Goal: Register for event/course

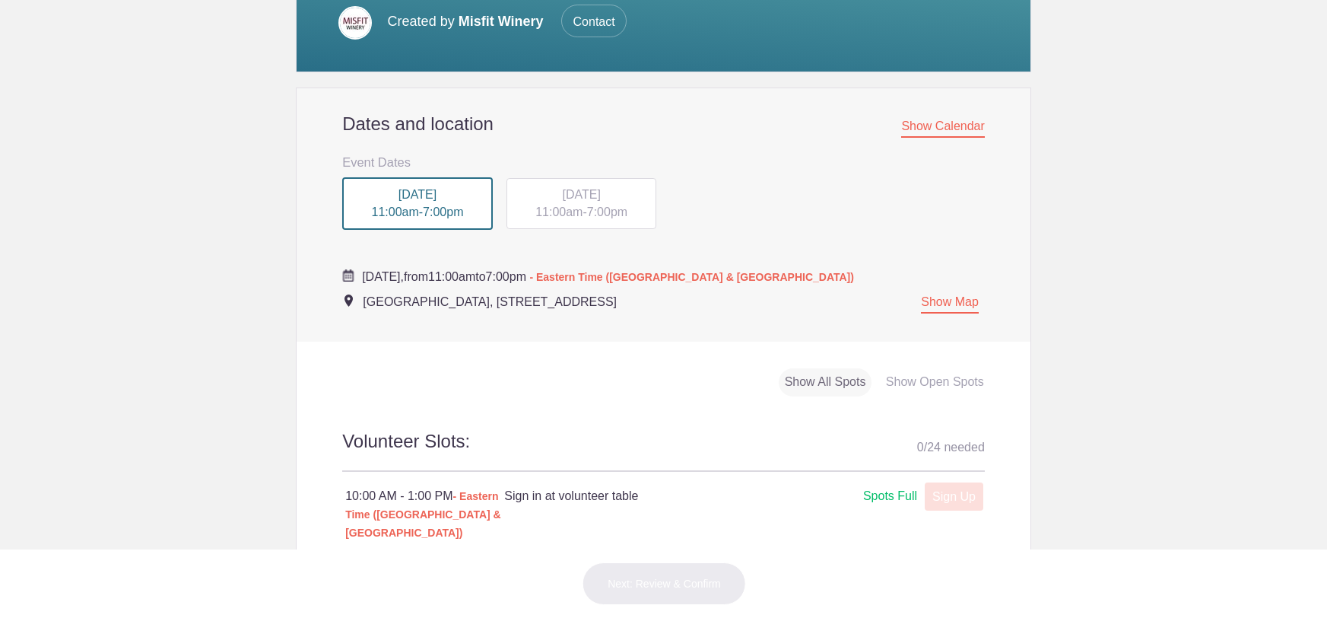
scroll to position [354, 0]
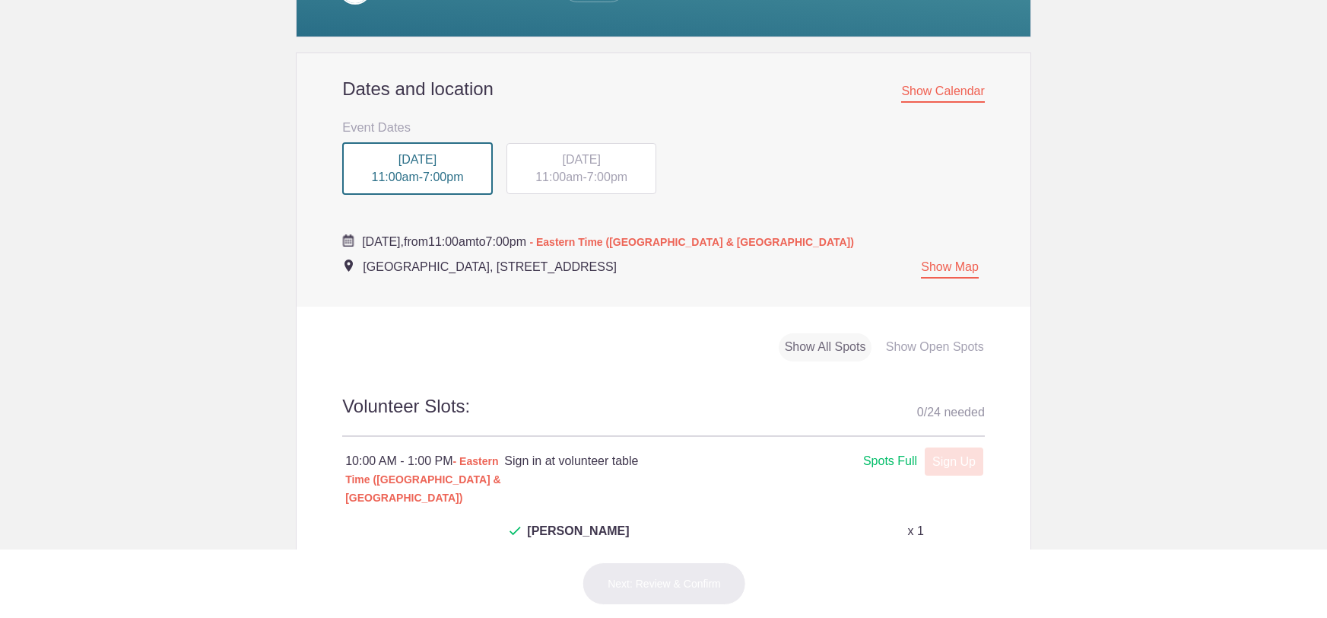
click at [568, 167] on div "SAT, Sep 6, 2025 11:00am - 7:00pm" at bounding box center [581, 169] width 151 height 52
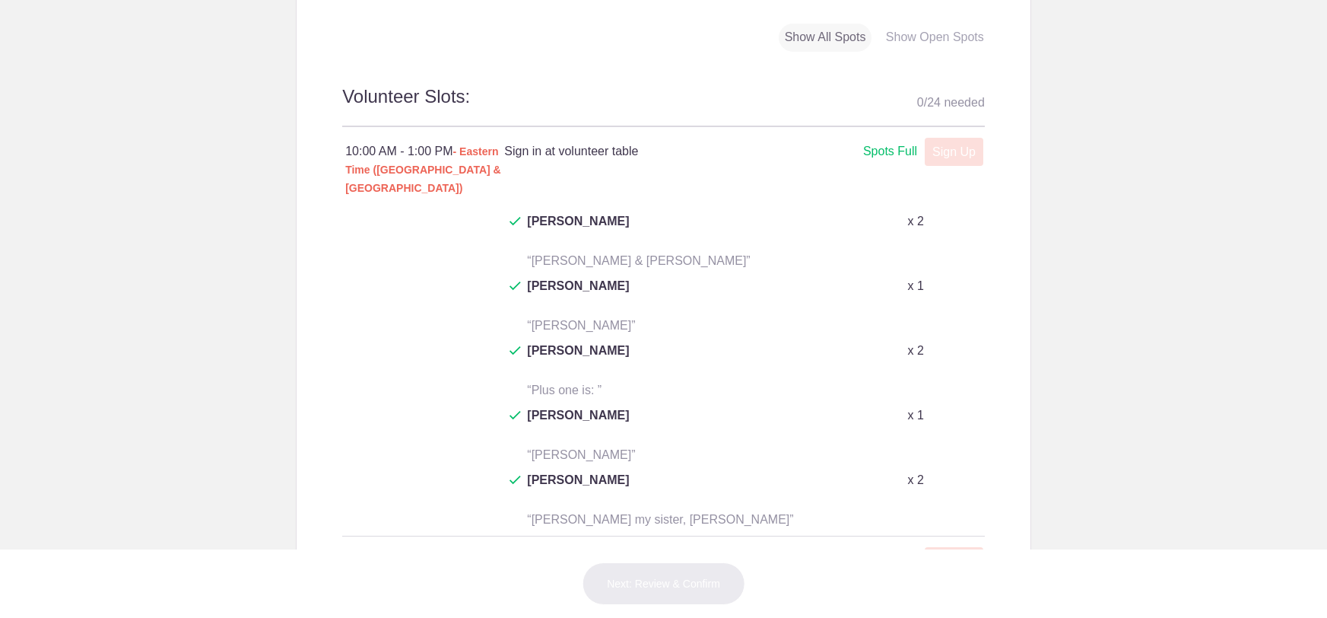
scroll to position [667, 0]
click at [571, 338] on span "Clifford Joel Moses" at bounding box center [578, 356] width 102 height 37
click at [914, 338] on p "x 2" at bounding box center [915, 347] width 16 height 18
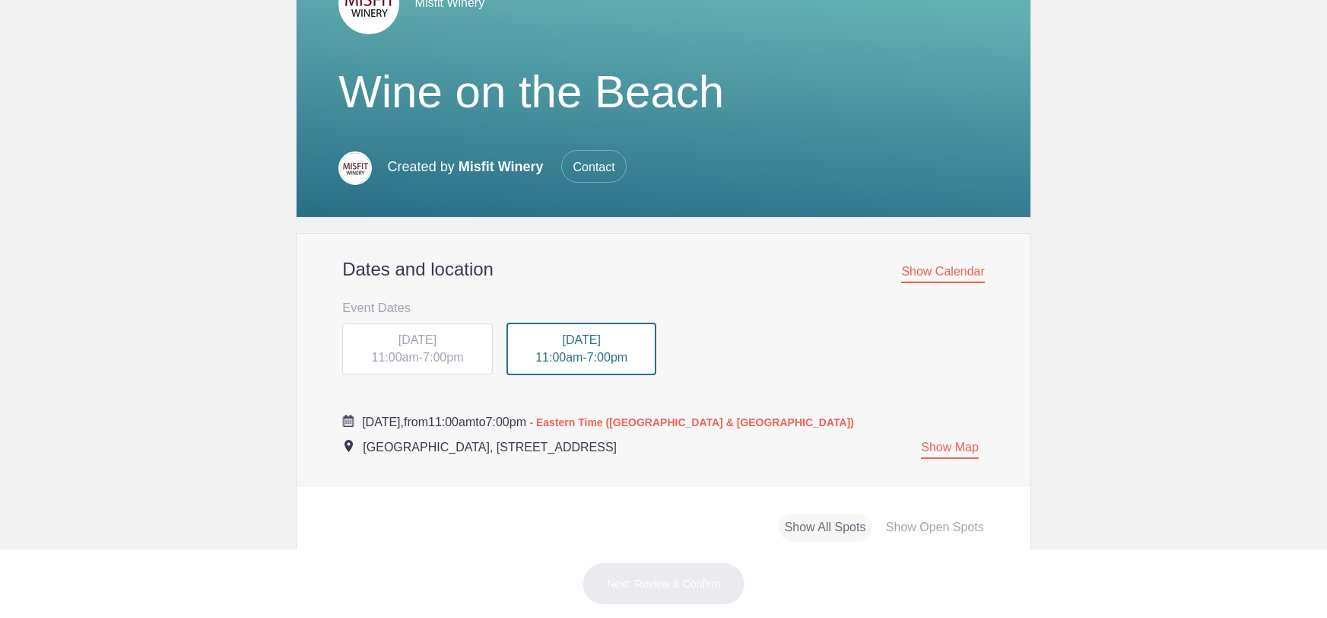
scroll to position [0, 0]
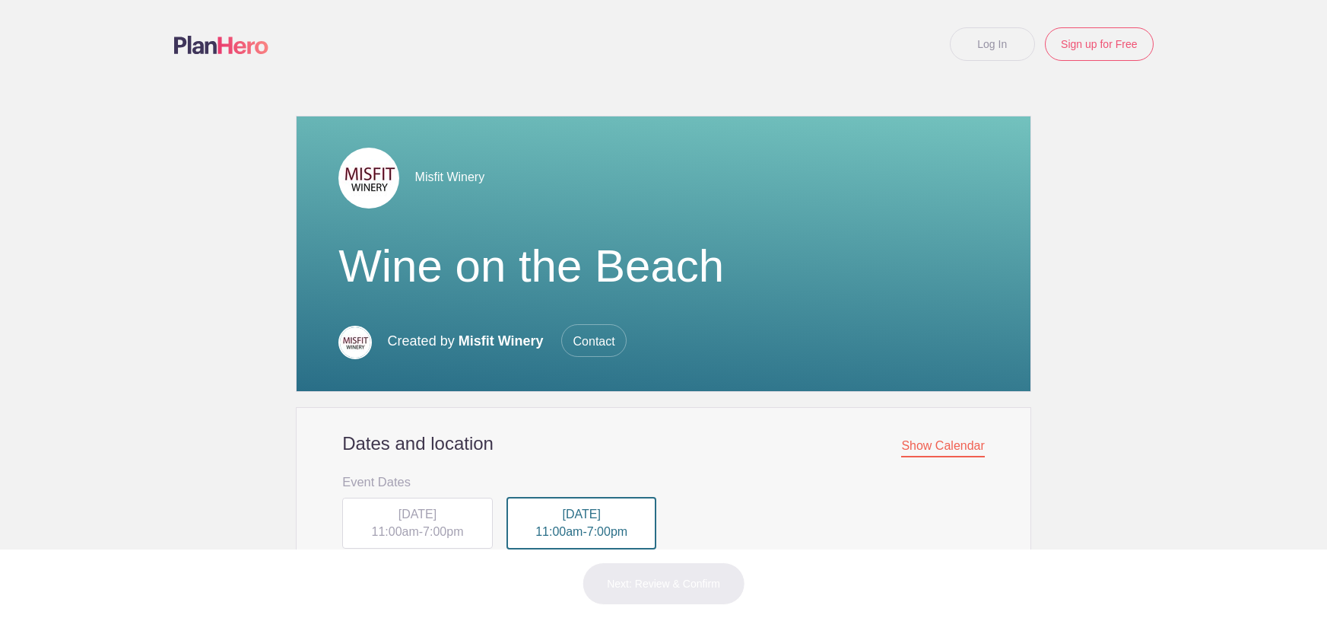
click at [985, 39] on link "Log In" at bounding box center [992, 43] width 85 height 33
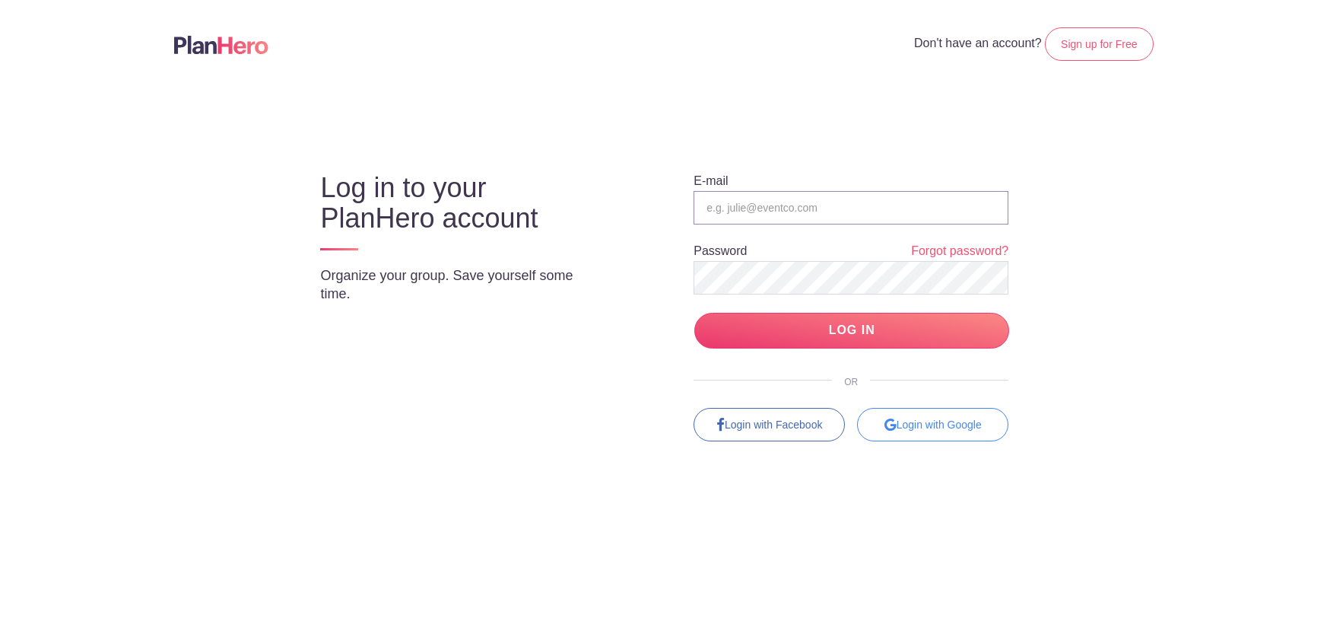
click at [722, 212] on input "email" at bounding box center [851, 207] width 315 height 33
type input "[EMAIL_ADDRESS][DOMAIN_NAME]"
click at [962, 249] on link "Forgot password?" at bounding box center [959, 251] width 97 height 17
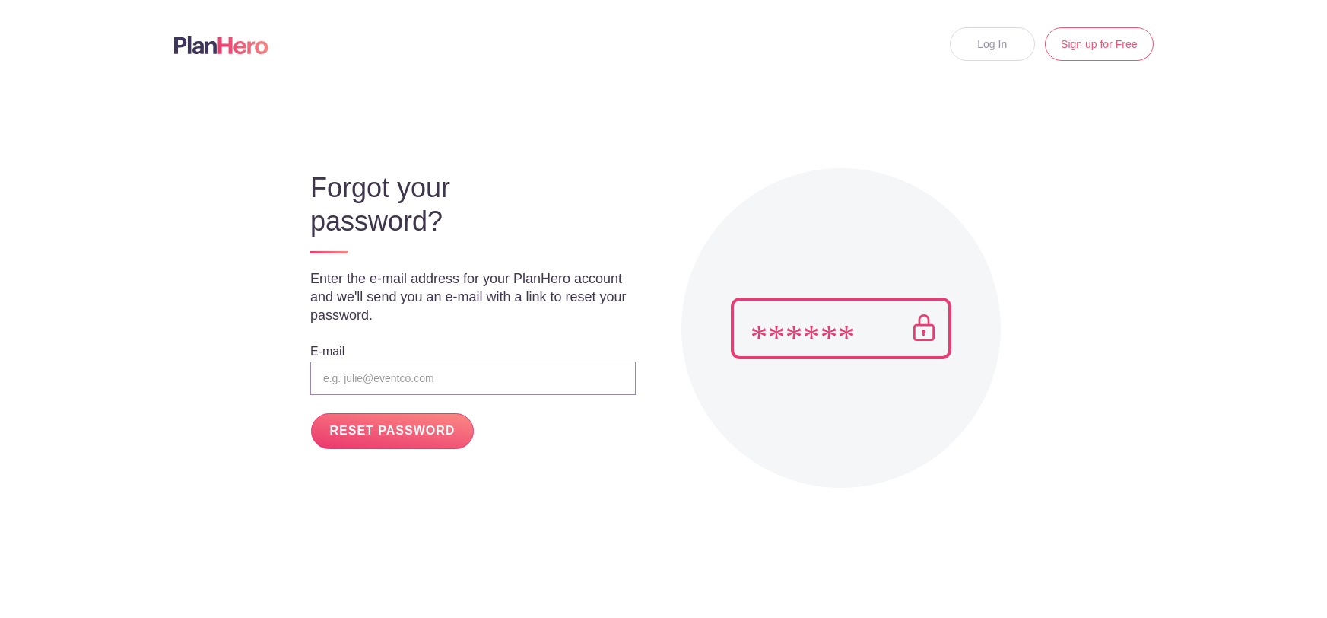
click at [400, 376] on input "email" at bounding box center [472, 377] width 325 height 33
type input "[EMAIL_ADDRESS][DOMAIN_NAME]"
click at [364, 430] on input "RESET PASSWORD" at bounding box center [392, 431] width 163 height 36
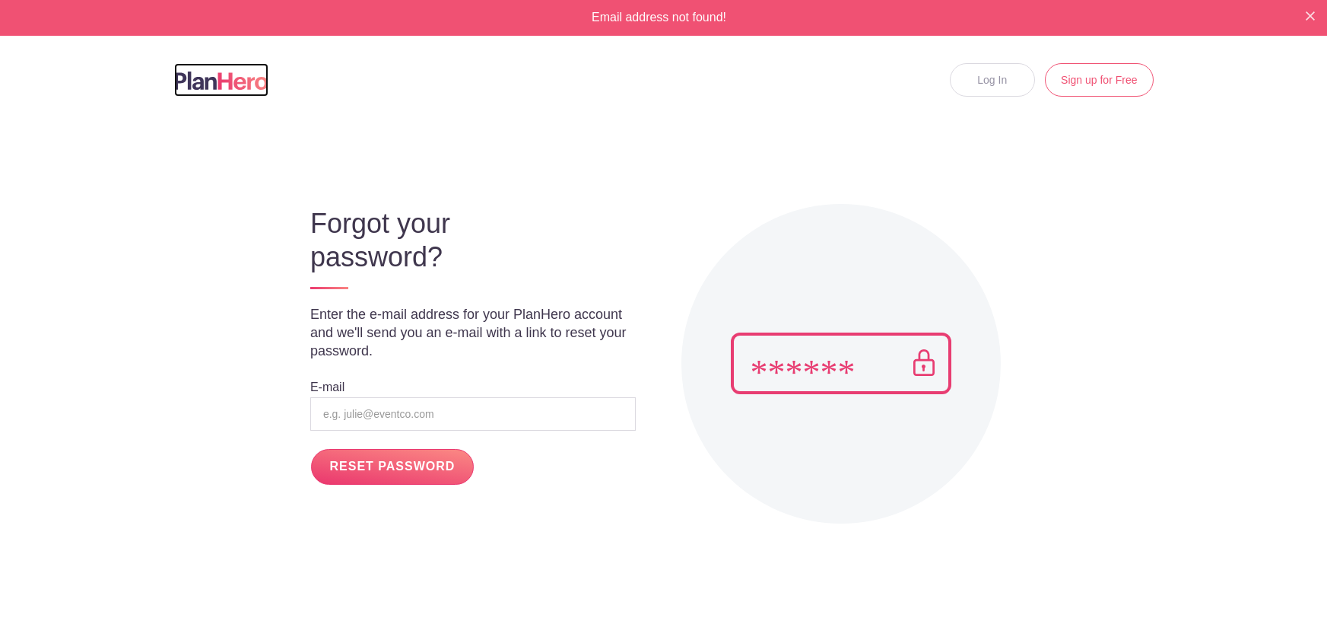
click at [197, 81] on img at bounding box center [221, 80] width 94 height 18
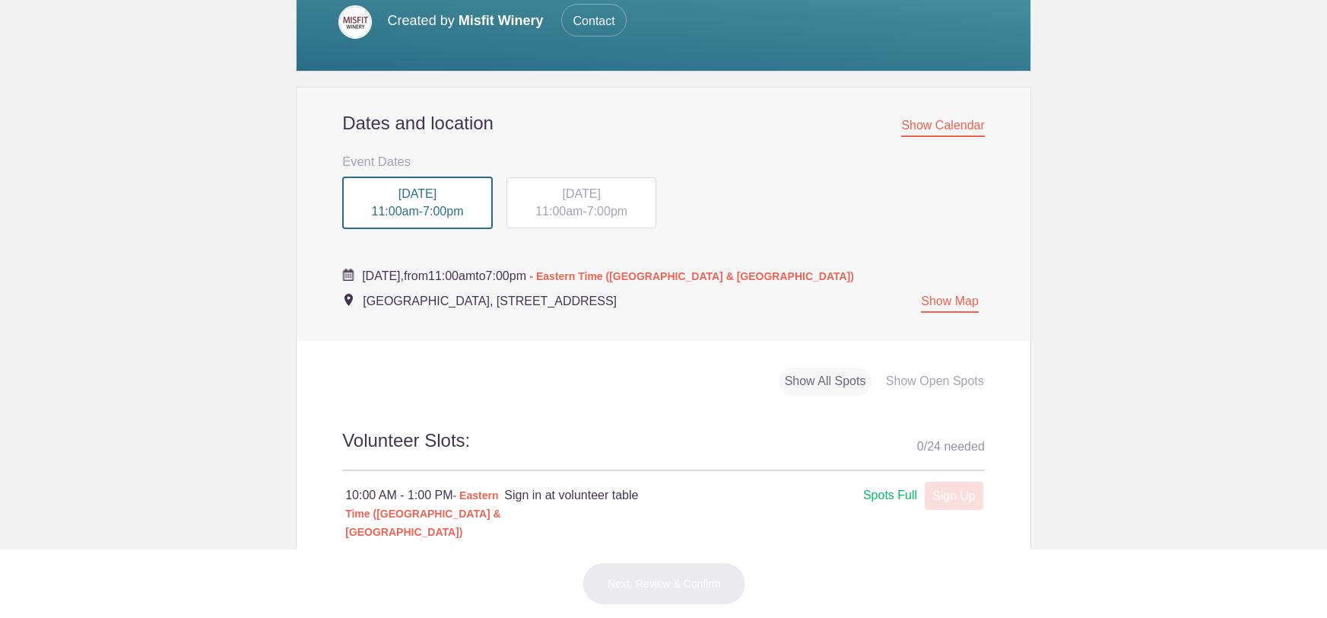
scroll to position [323, 0]
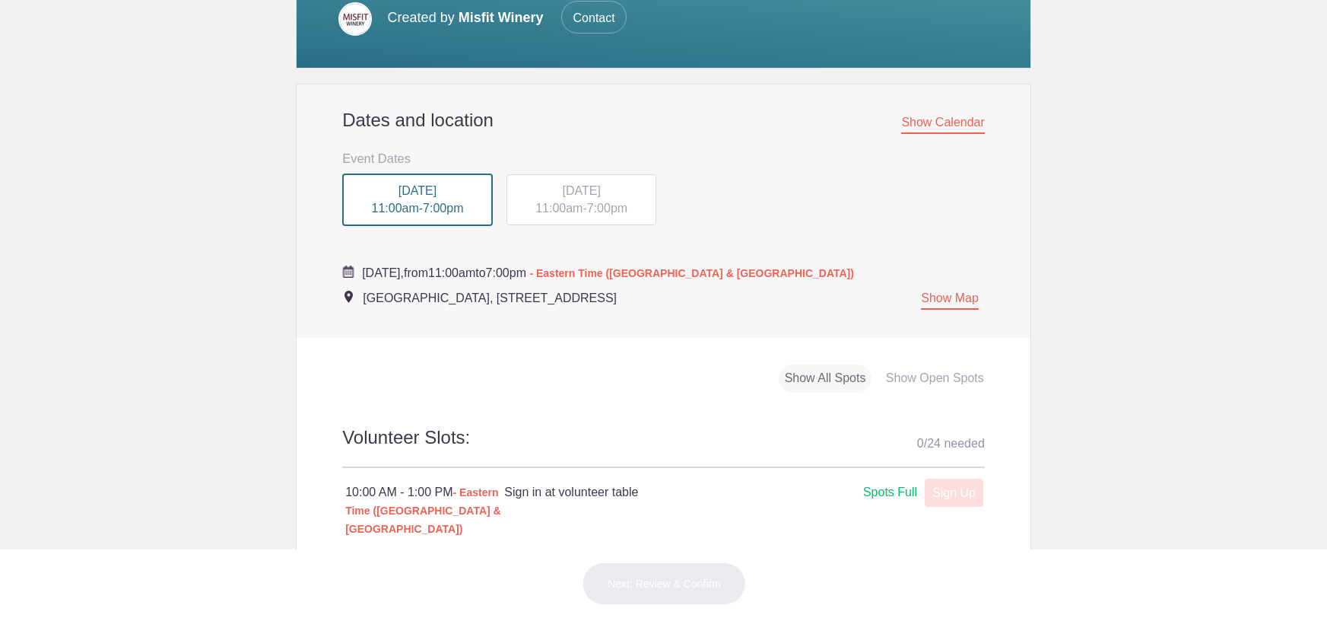
click at [611, 208] on span "7:00pm" at bounding box center [607, 208] width 40 height 13
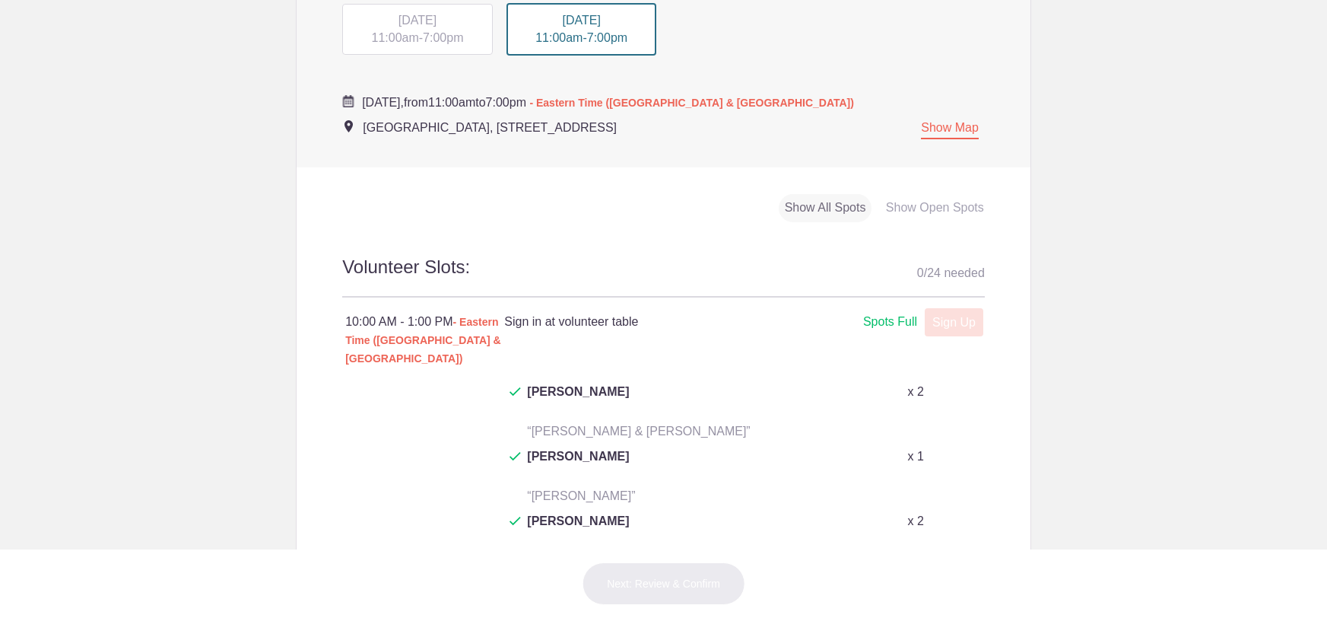
scroll to position [629, 0]
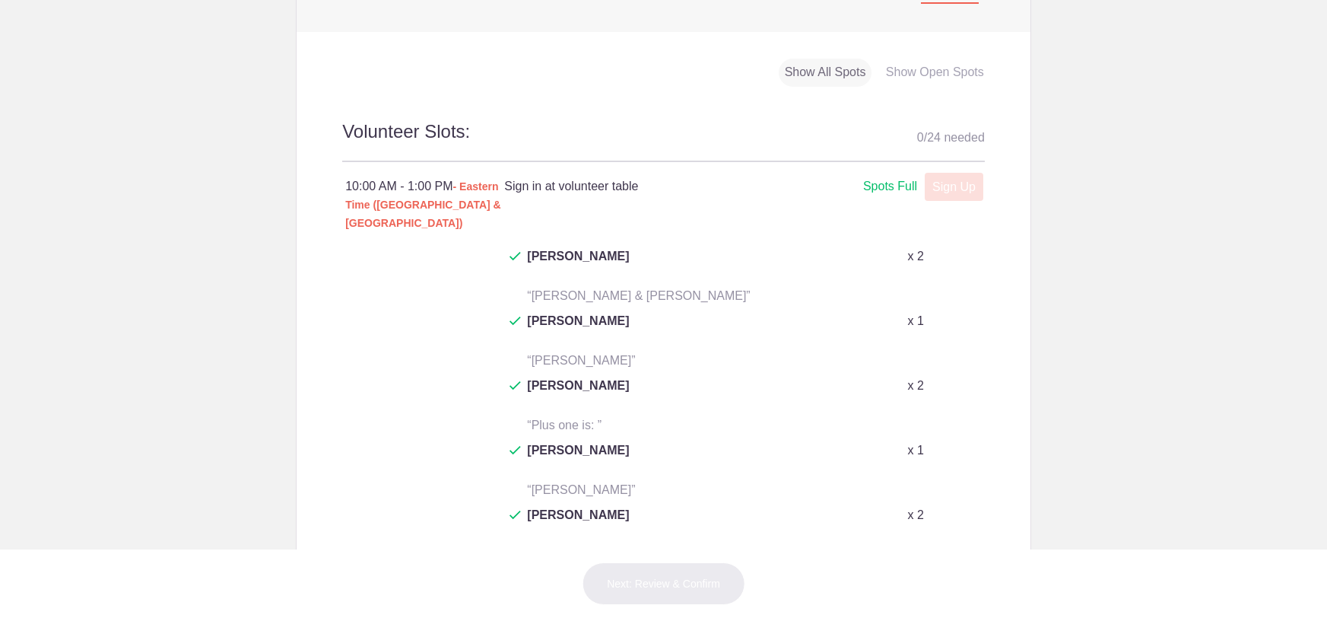
click at [510, 381] on img at bounding box center [515, 385] width 11 height 9
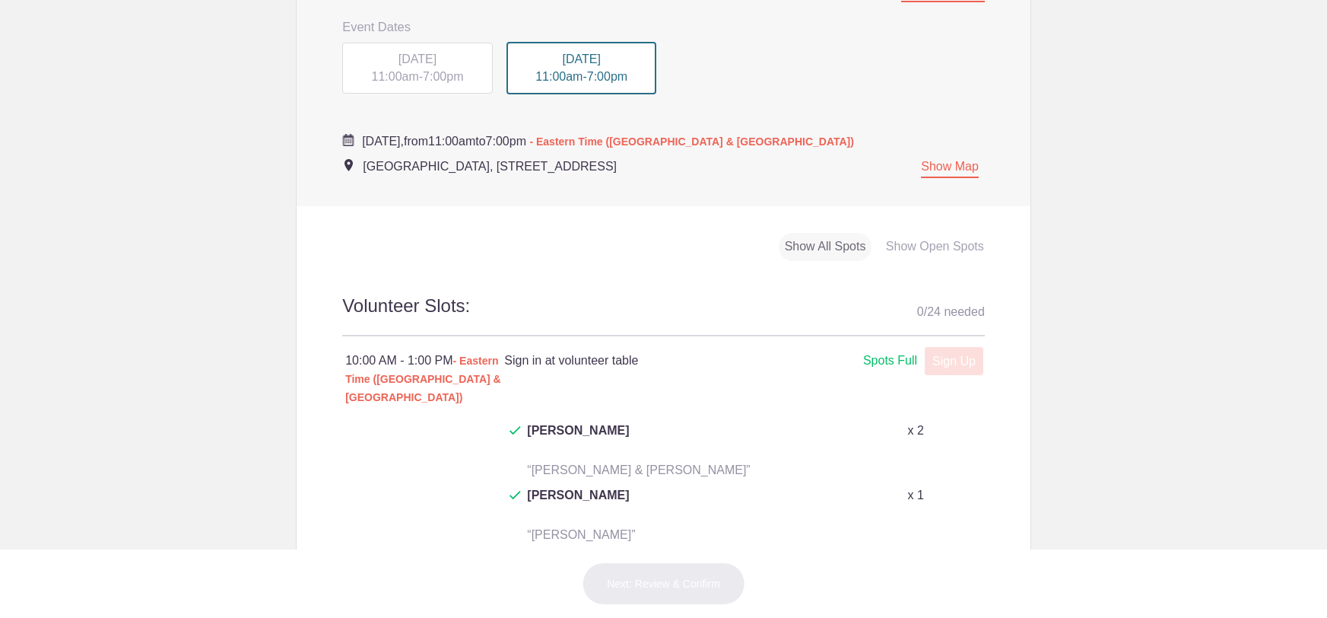
scroll to position [547, 0]
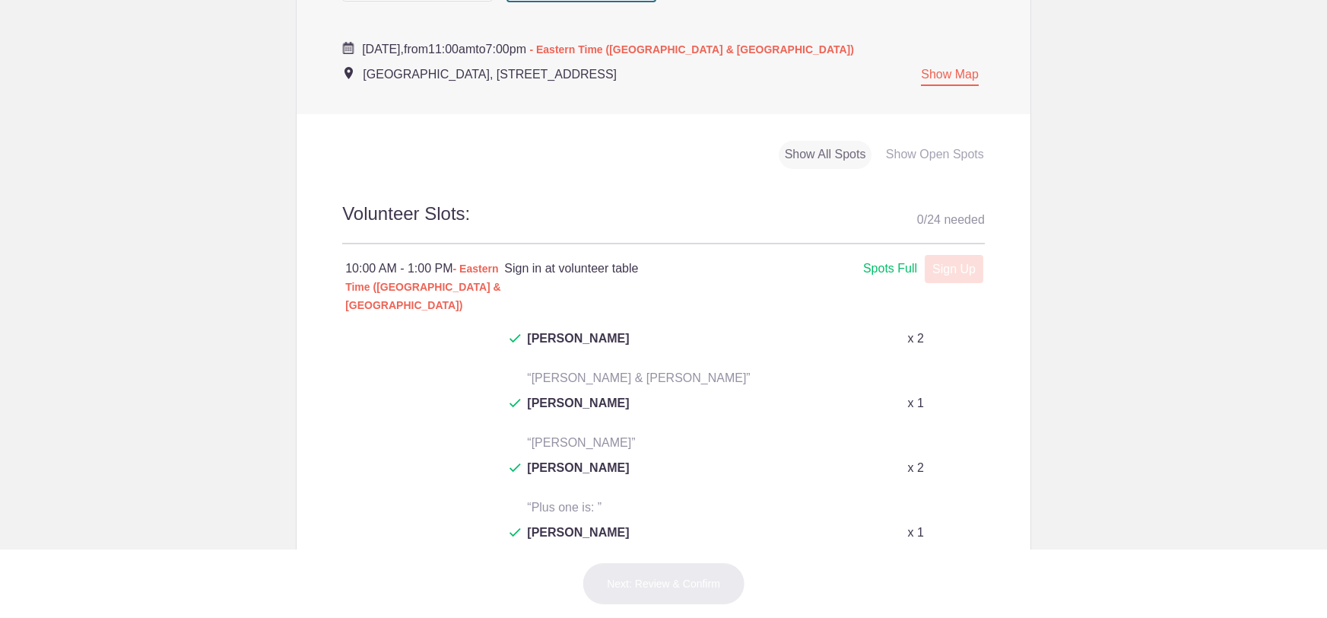
click at [964, 267] on div "Sign Up x" at bounding box center [949, 268] width 65 height 19
click at [562, 459] on span "Clifford Joel Moses" at bounding box center [578, 477] width 102 height 37
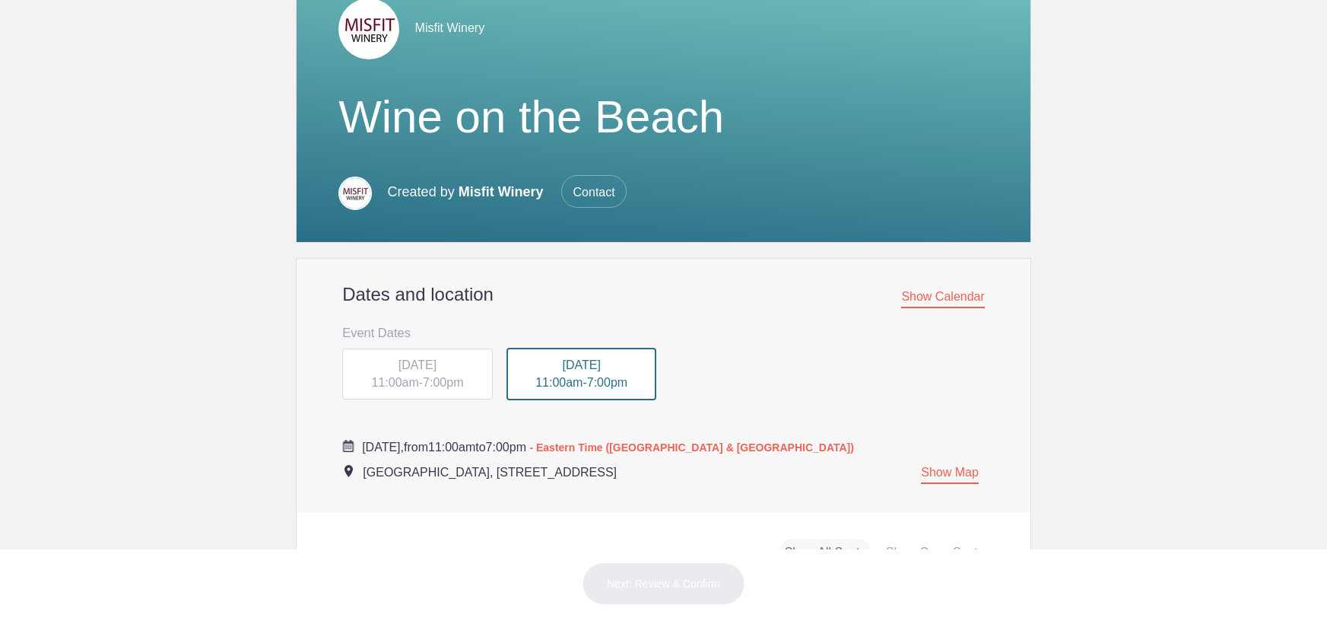
scroll to position [0, 0]
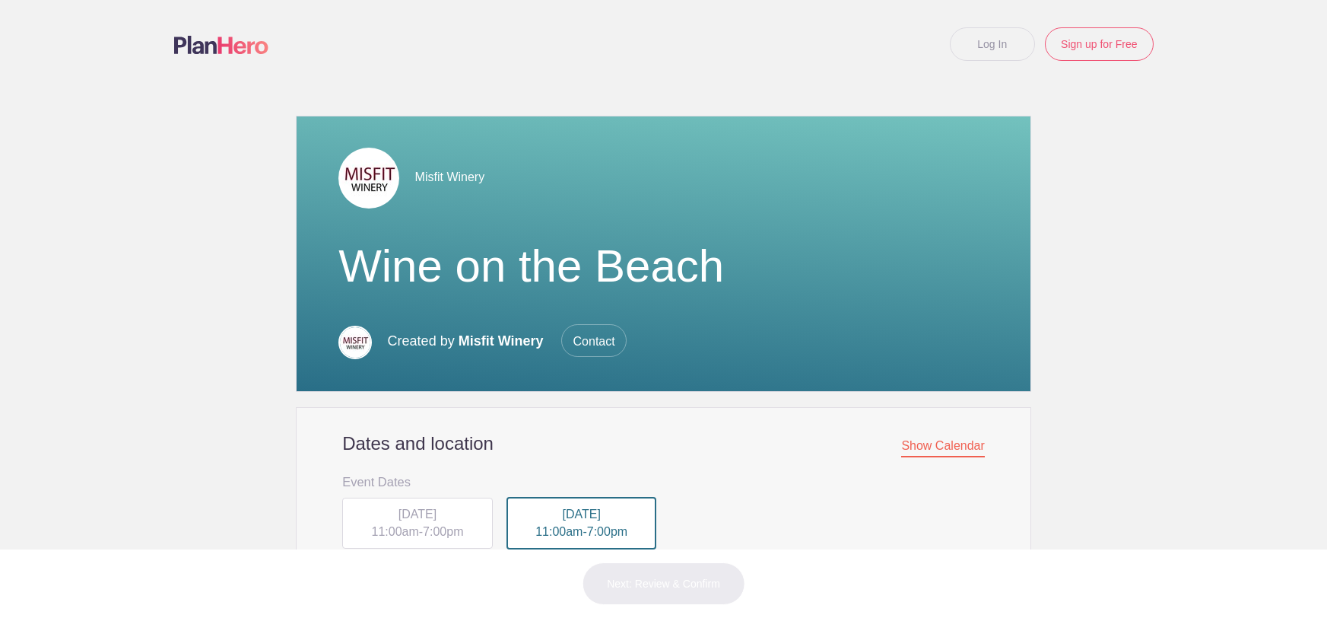
click at [991, 43] on link "Log In" at bounding box center [992, 43] width 85 height 33
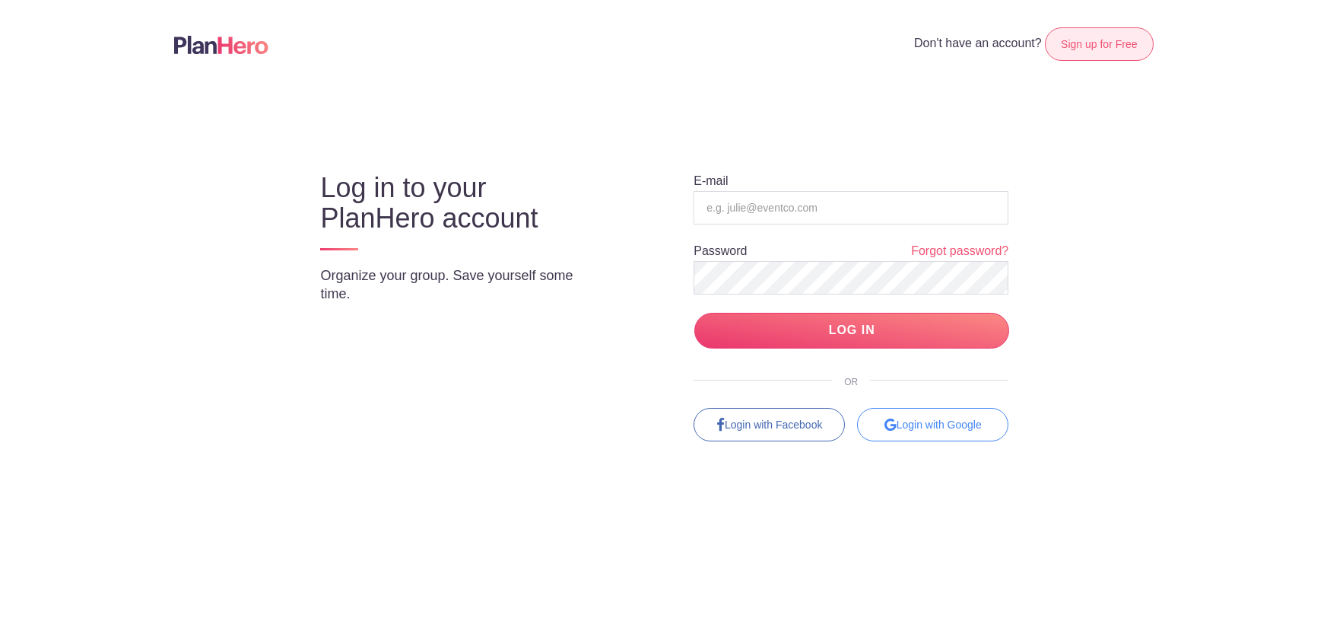
click at [1091, 43] on link "Sign up for Free" at bounding box center [1099, 43] width 108 height 33
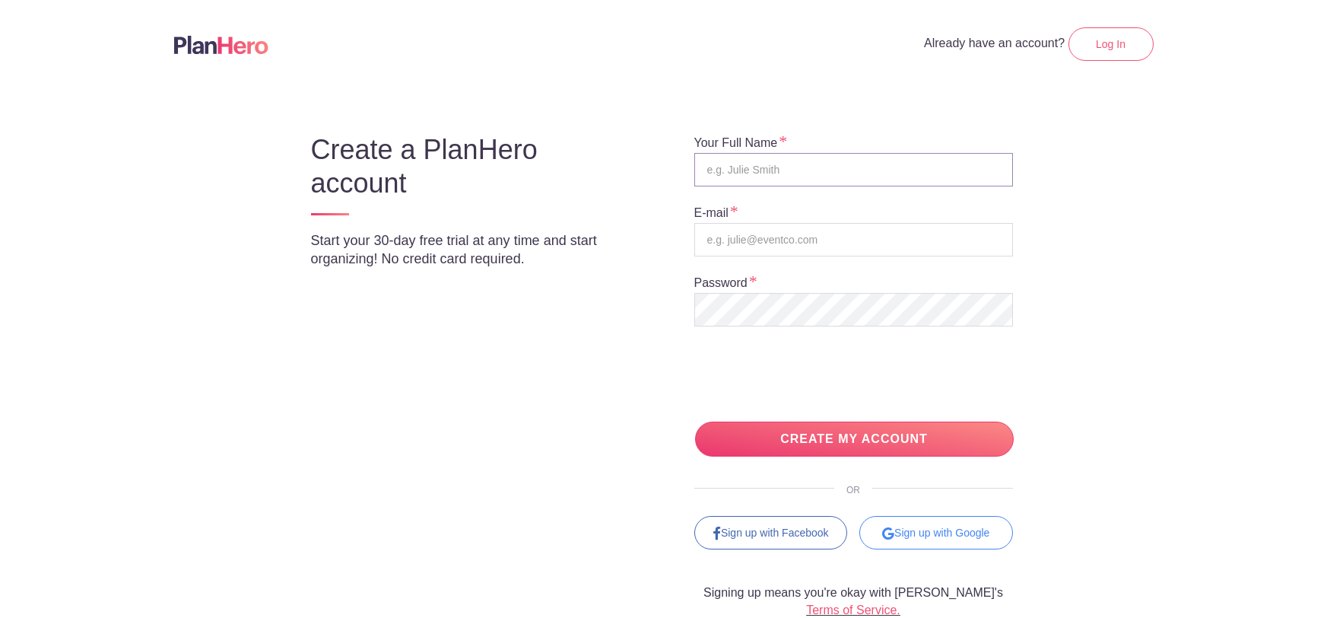
click at [711, 163] on input "text" at bounding box center [853, 169] width 319 height 33
type input "[PERSON_NAME]"
type input "[EMAIL_ADDRESS][DOMAIN_NAME]"
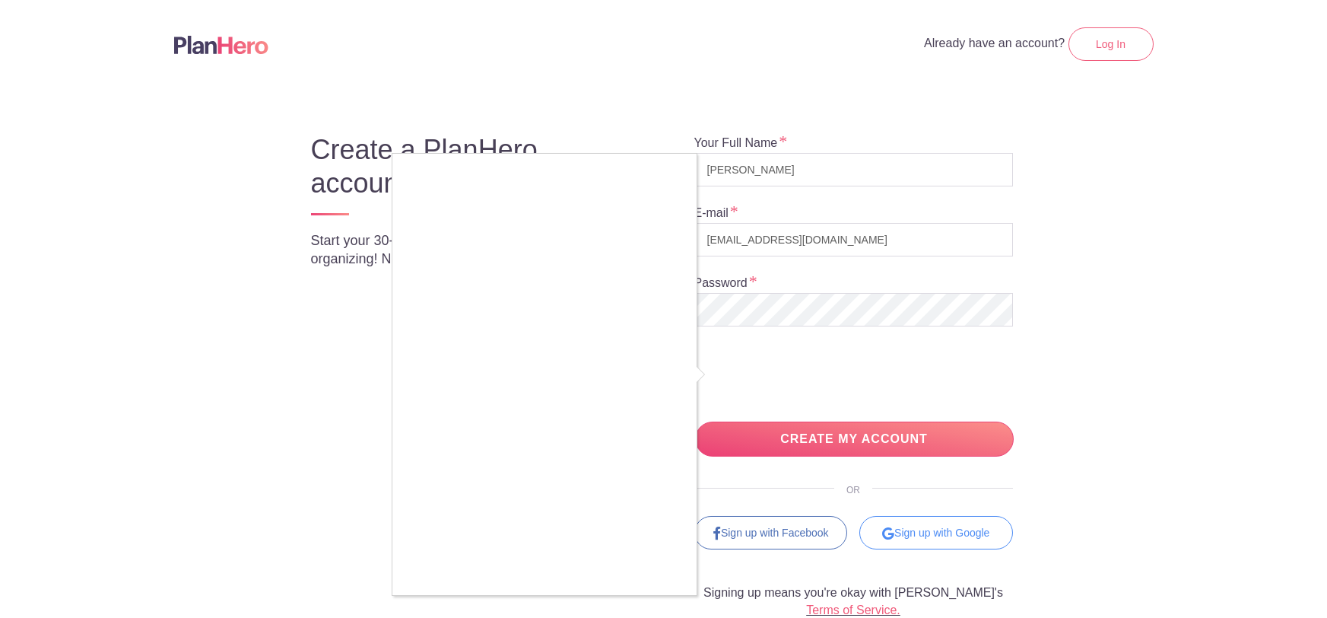
click at [718, 369] on div at bounding box center [663, 309] width 1327 height 618
click at [721, 373] on div at bounding box center [663, 309] width 1327 height 618
click at [713, 374] on div at bounding box center [663, 309] width 1327 height 618
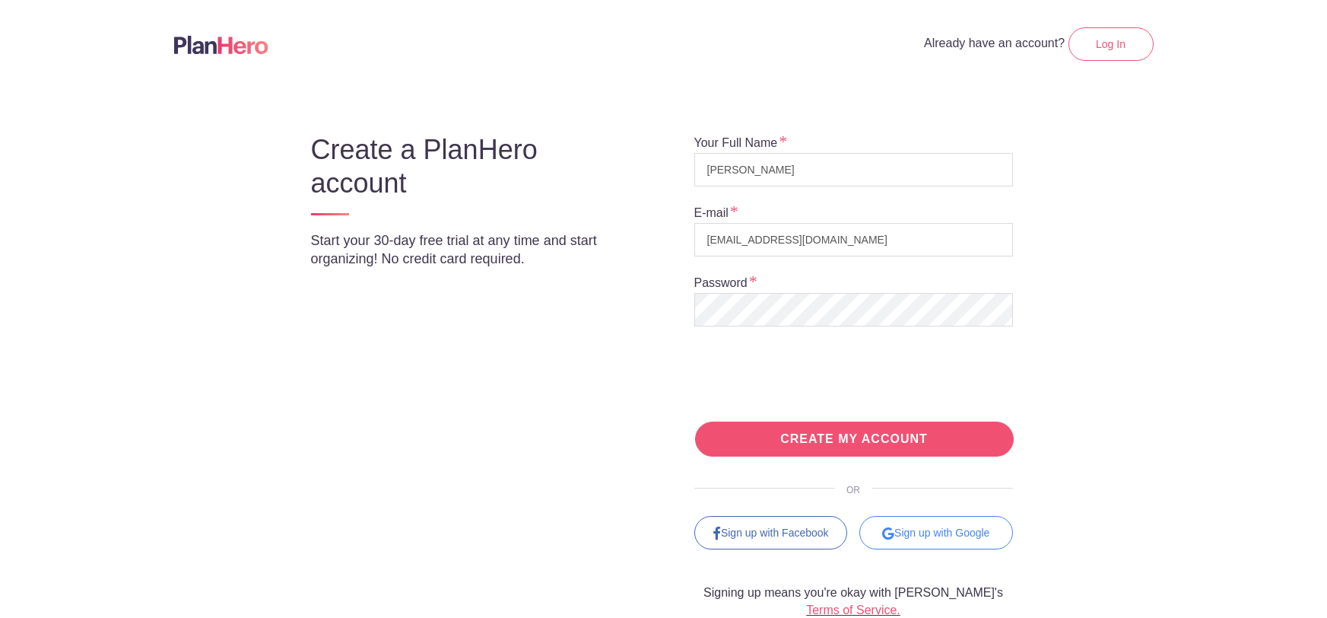
click at [757, 439] on input "CREATE MY ACCOUNT" at bounding box center [854, 439] width 319 height 36
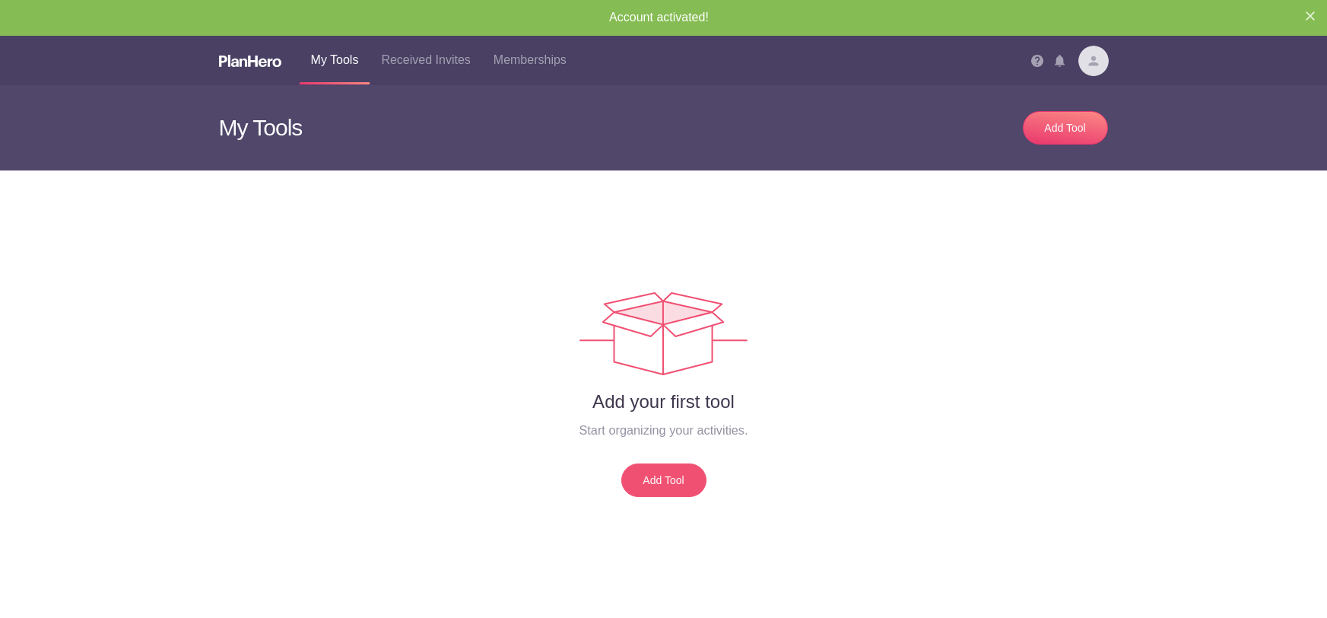
click at [659, 478] on link "Add Tool" at bounding box center [663, 479] width 85 height 33
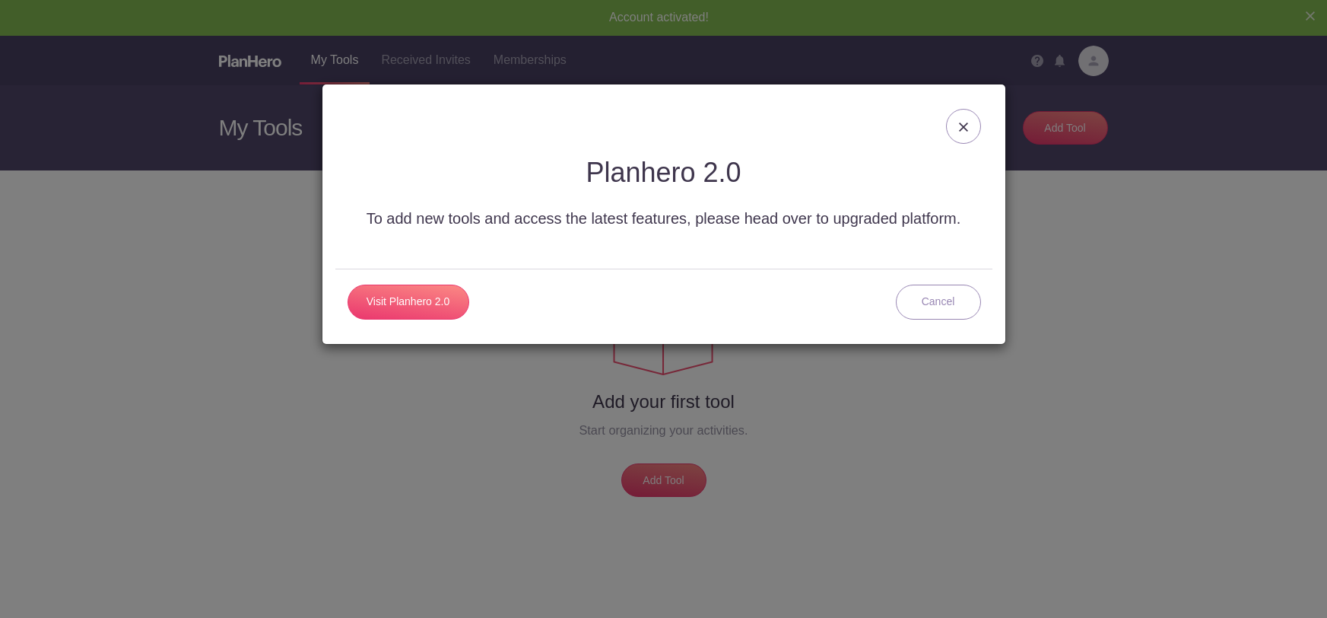
click at [960, 126] on img at bounding box center [963, 126] width 9 height 9
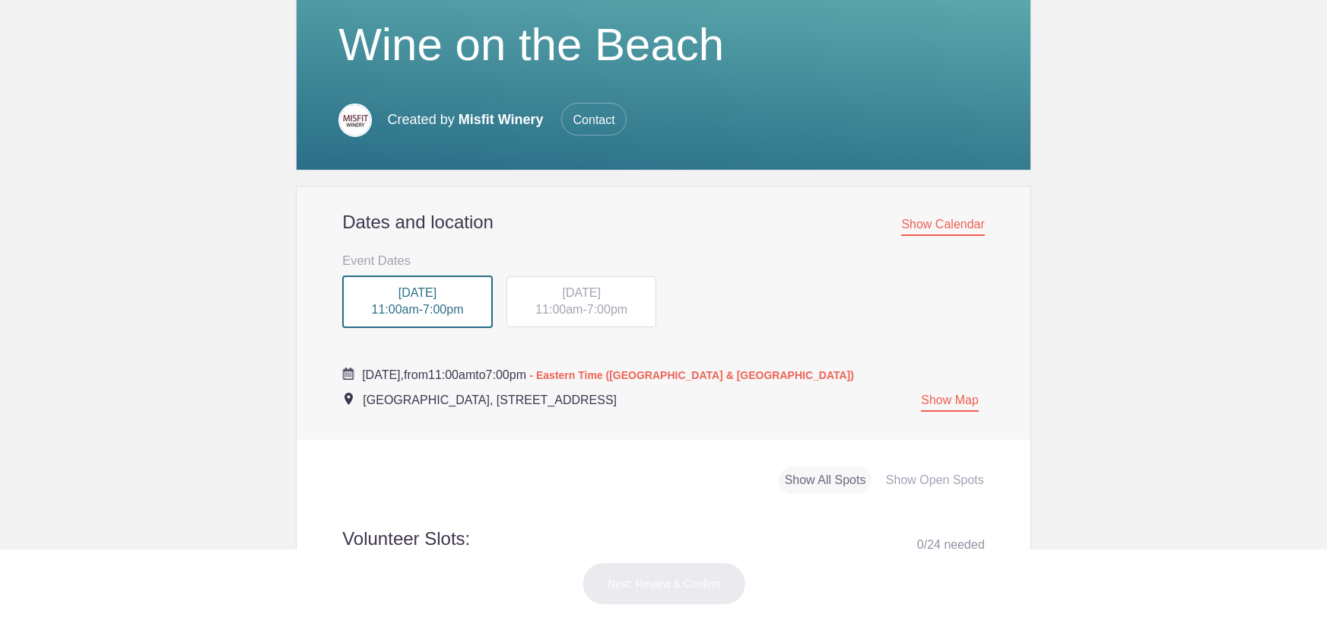
scroll to position [430, 0]
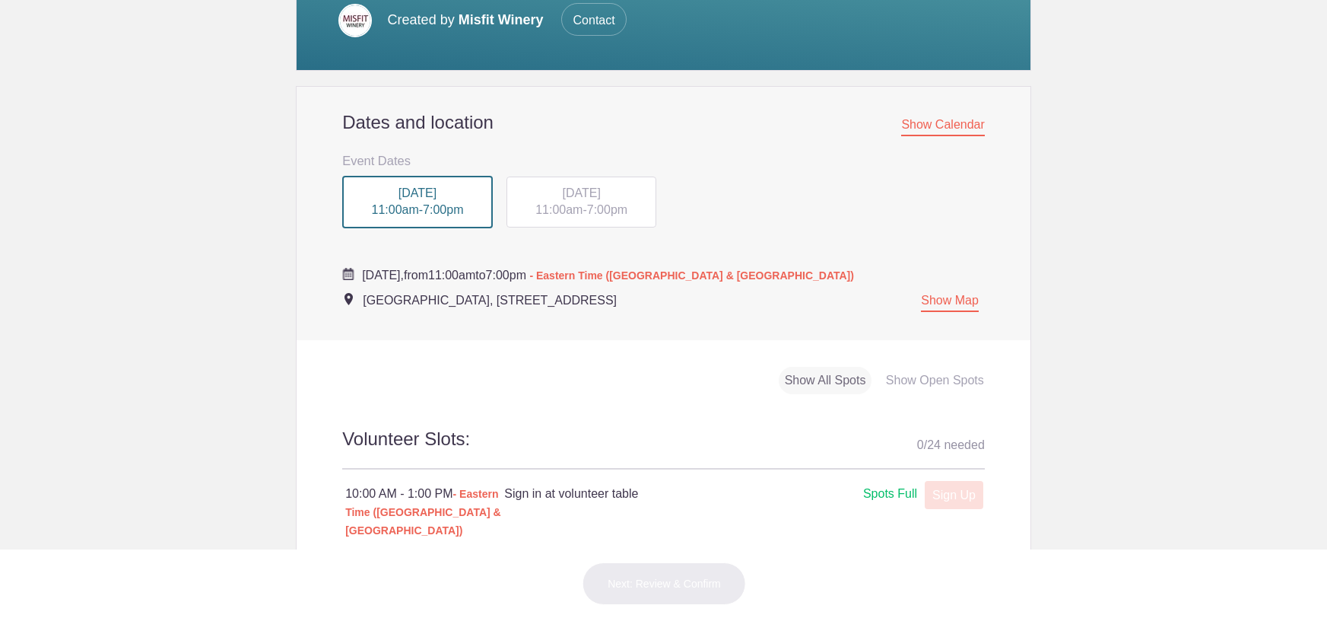
click at [564, 197] on span "SAT, Sep 6, 2025" at bounding box center [581, 192] width 38 height 13
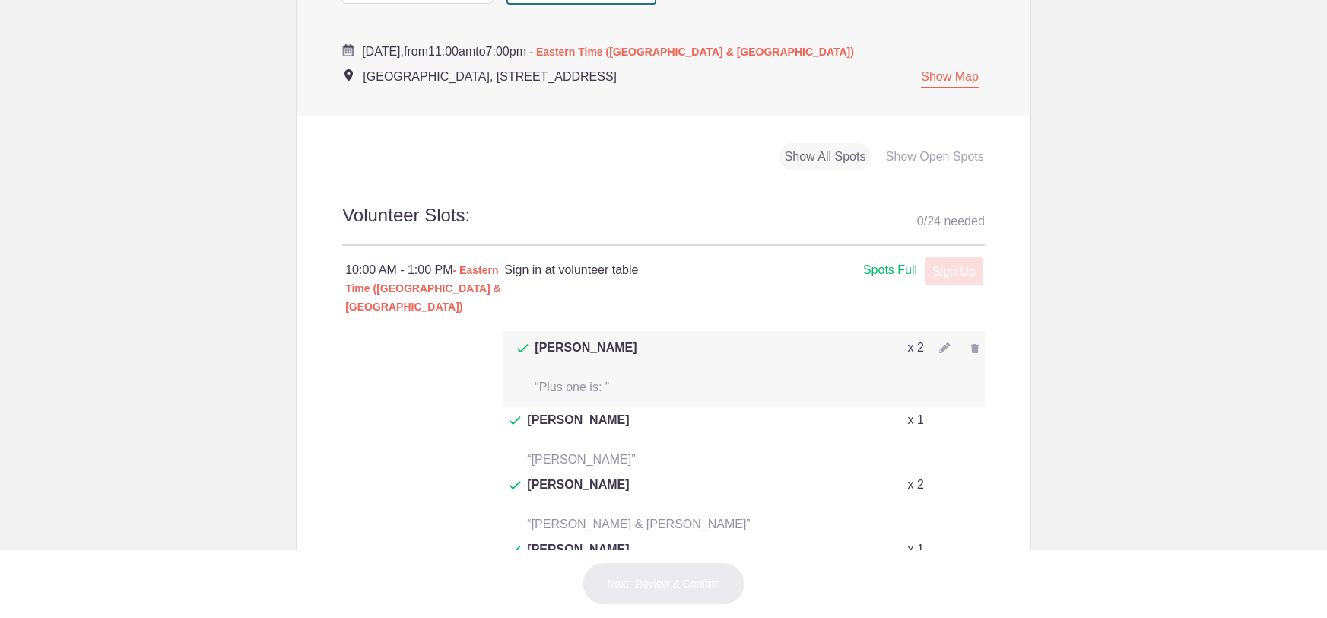
scroll to position [779, 0]
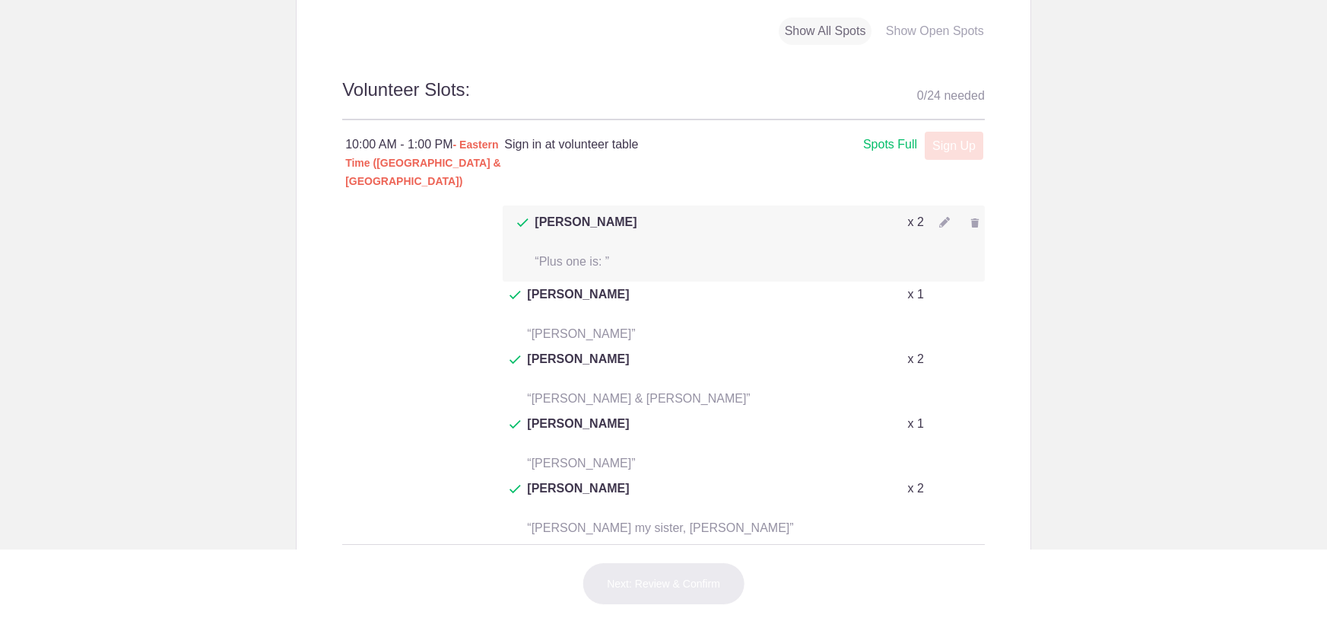
click at [540, 414] on span "Jeanne Hoover" at bounding box center [578, 432] width 102 height 37
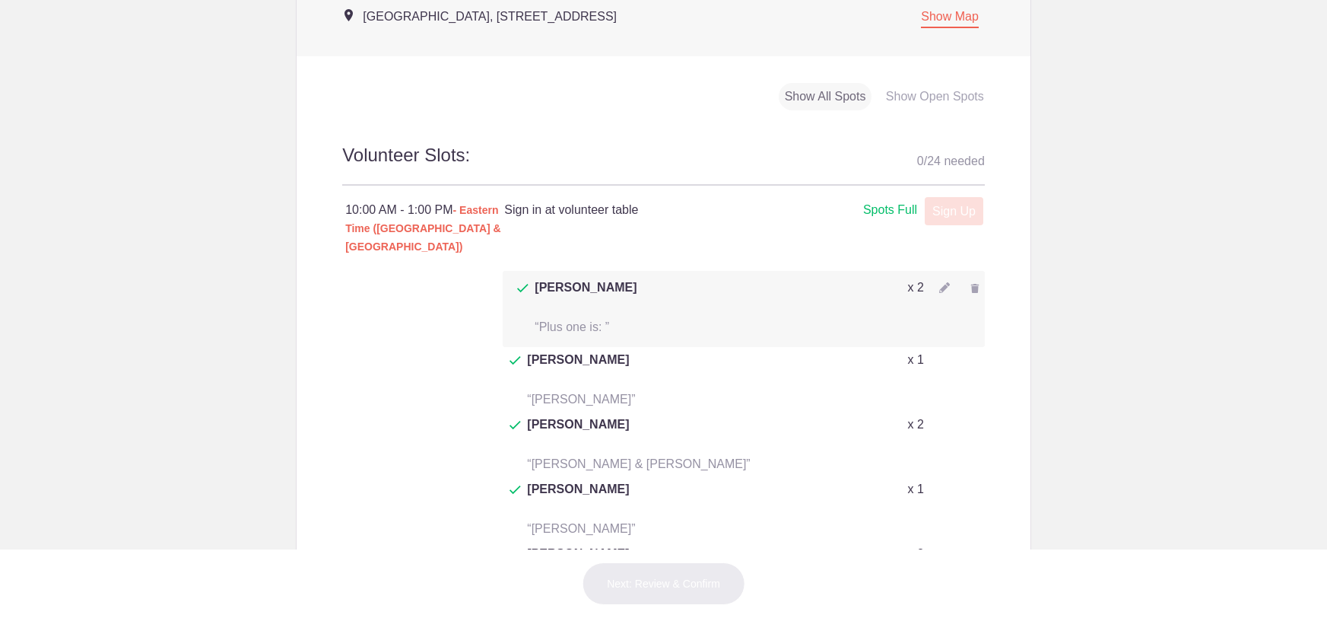
scroll to position [692, 0]
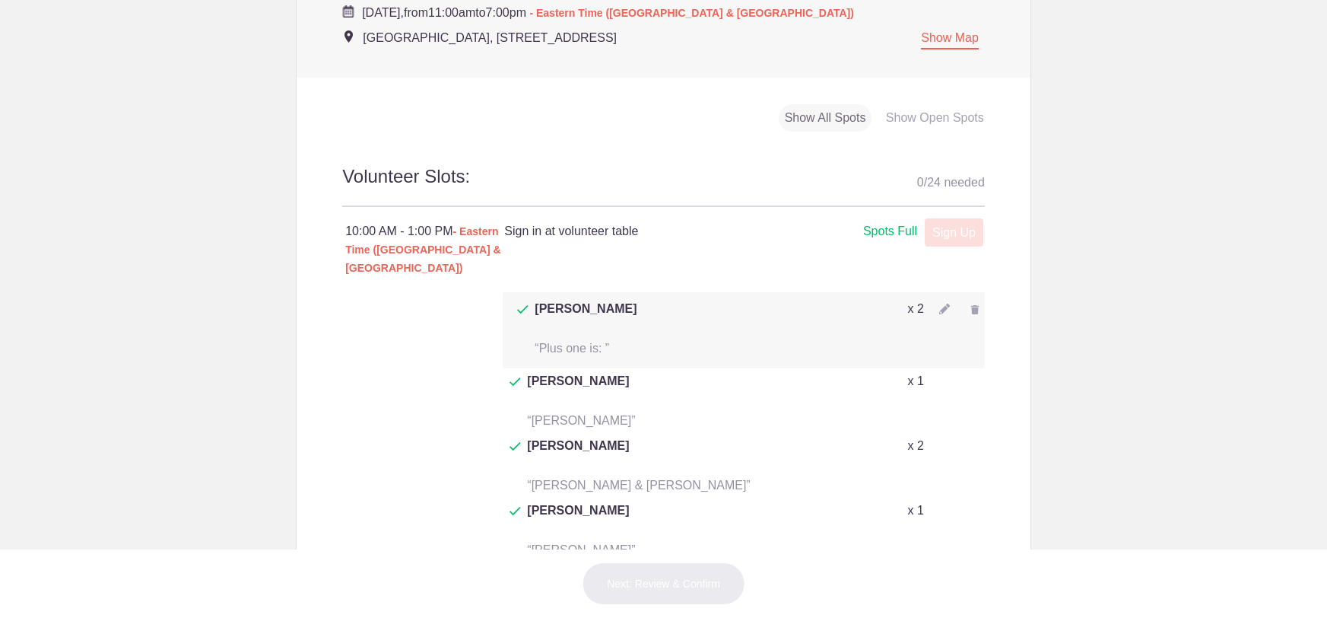
click at [943, 303] on img at bounding box center [944, 308] width 11 height 11
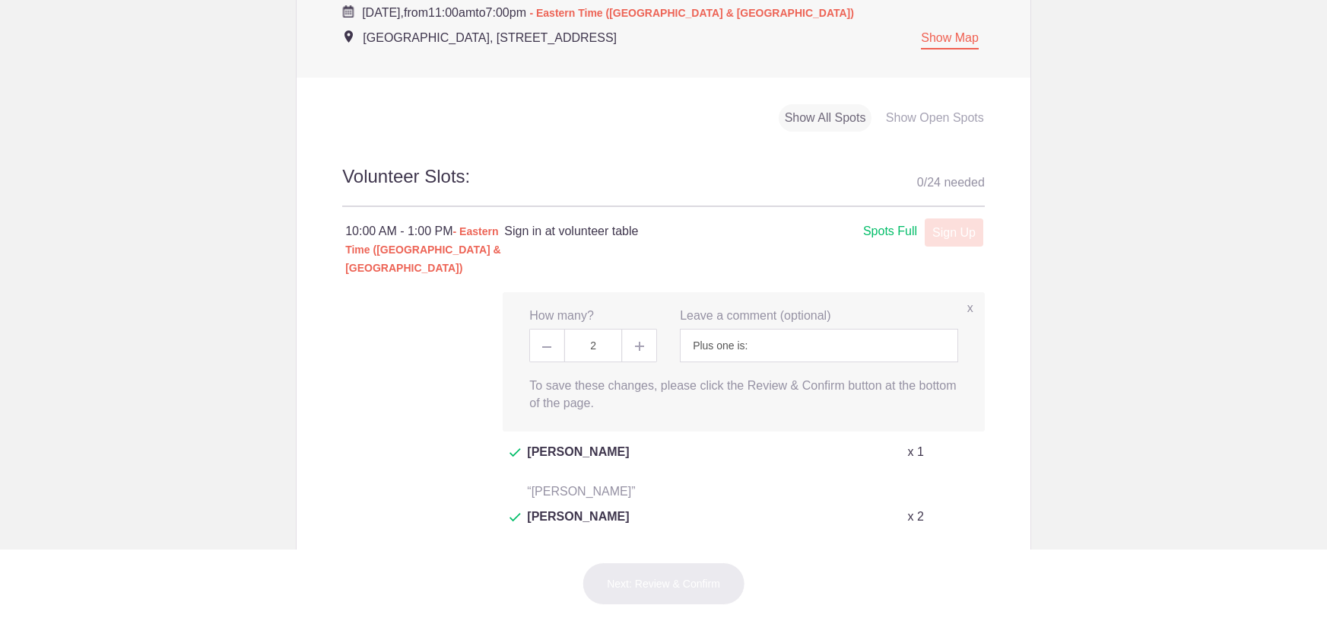
click at [543, 329] on span at bounding box center [546, 345] width 34 height 33
type input "1"
click at [775, 329] on input "Plus one is:" at bounding box center [819, 345] width 278 height 33
type input "P"
click at [638, 583] on button "Next: Review & Confirm" at bounding box center [664, 583] width 164 height 43
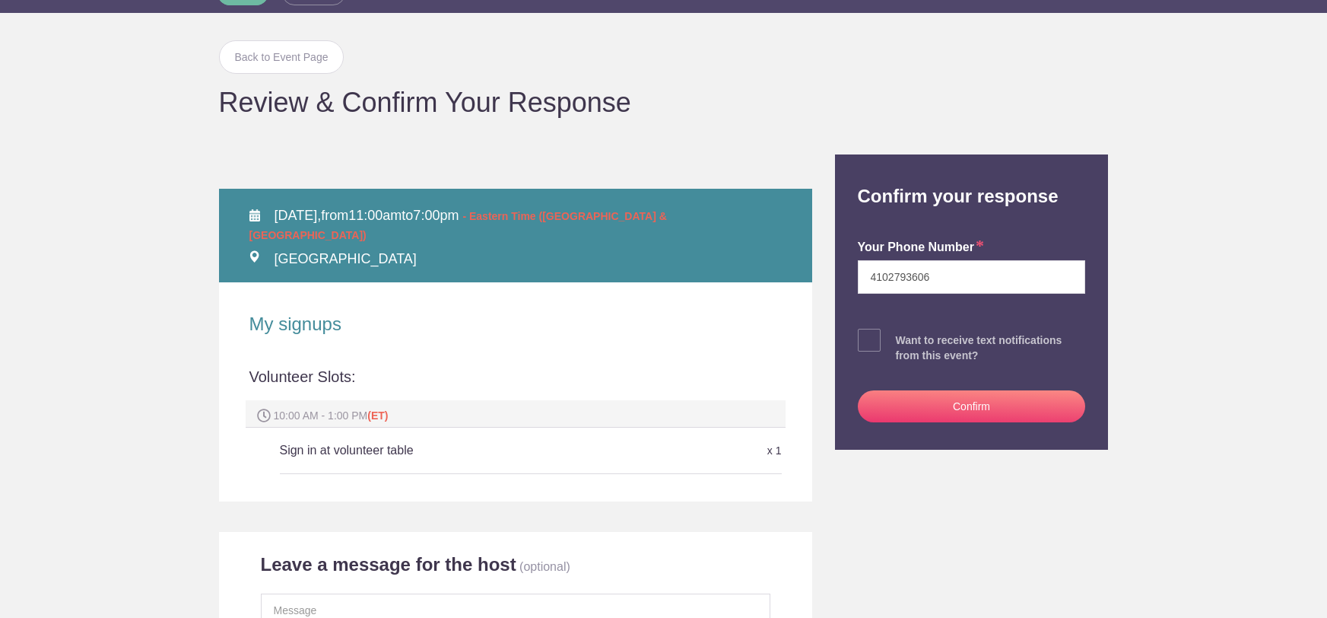
scroll to position [131, 0]
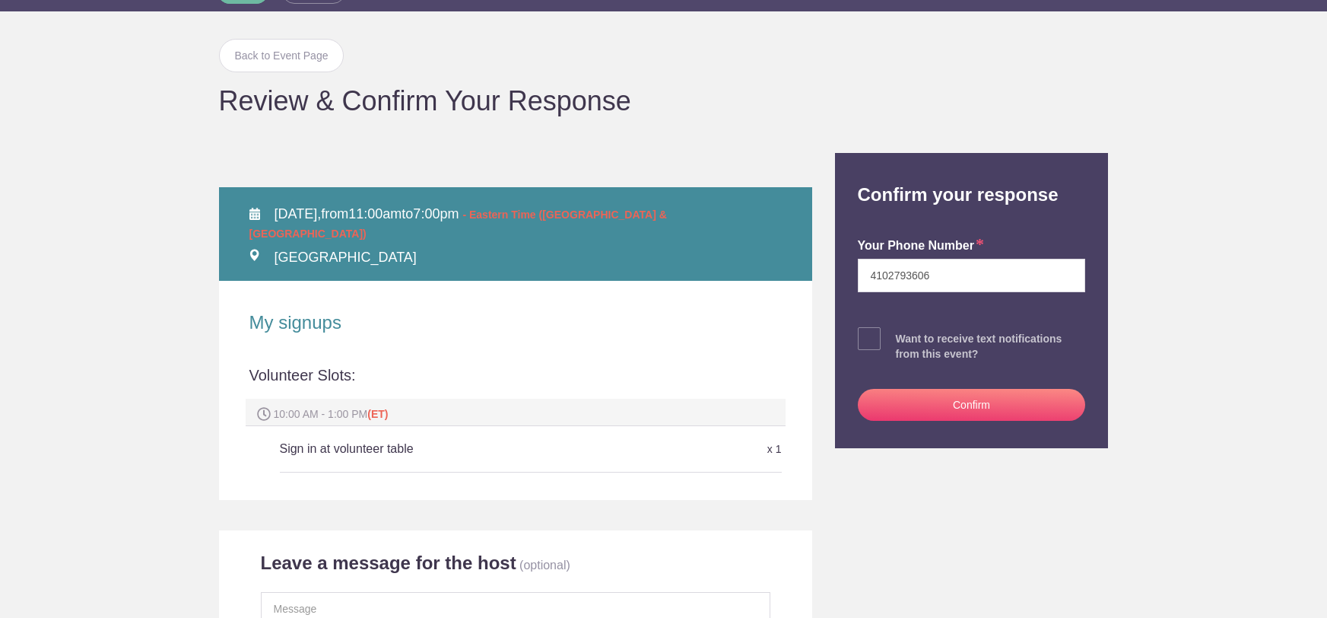
click at [876, 339] on span at bounding box center [869, 338] width 23 height 23
click at [900, 339] on input "checkbox" at bounding box center [1014, 335] width 228 height 10
checkbox input "true"
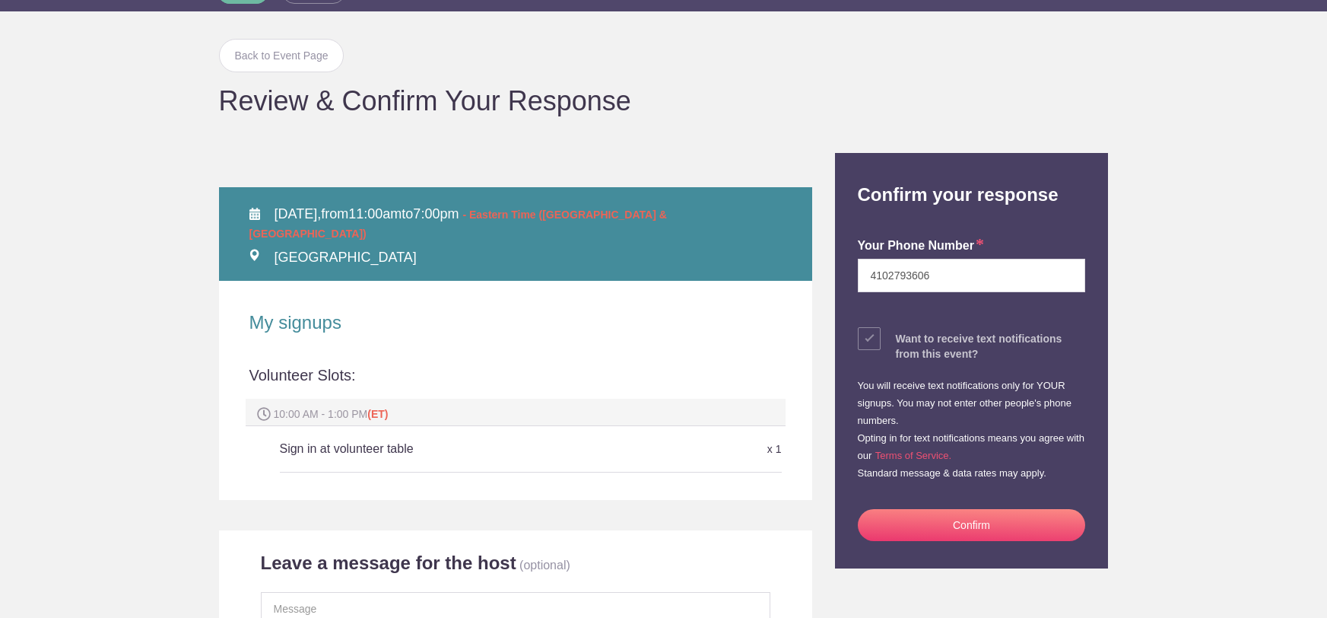
click at [921, 517] on button "Confirm" at bounding box center [972, 525] width 228 height 32
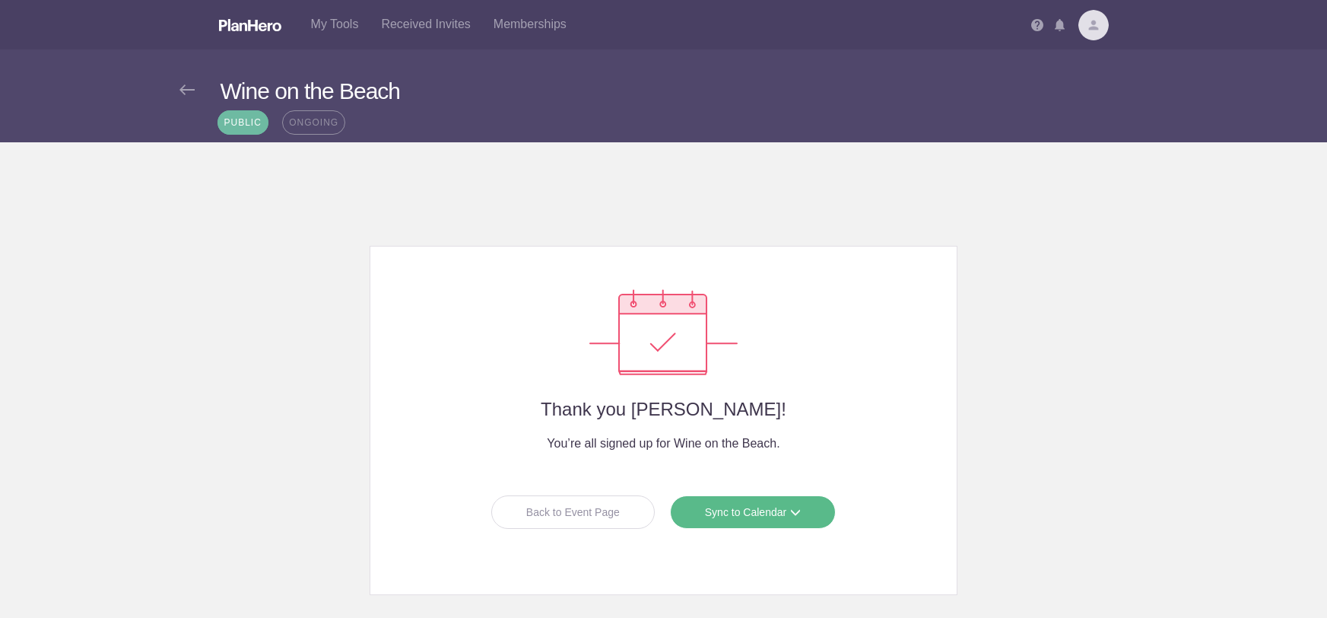
click at [725, 507] on link "Sync to Calendar" at bounding box center [753, 511] width 166 height 33
click at [898, 468] on div at bounding box center [663, 473] width 525 height 27
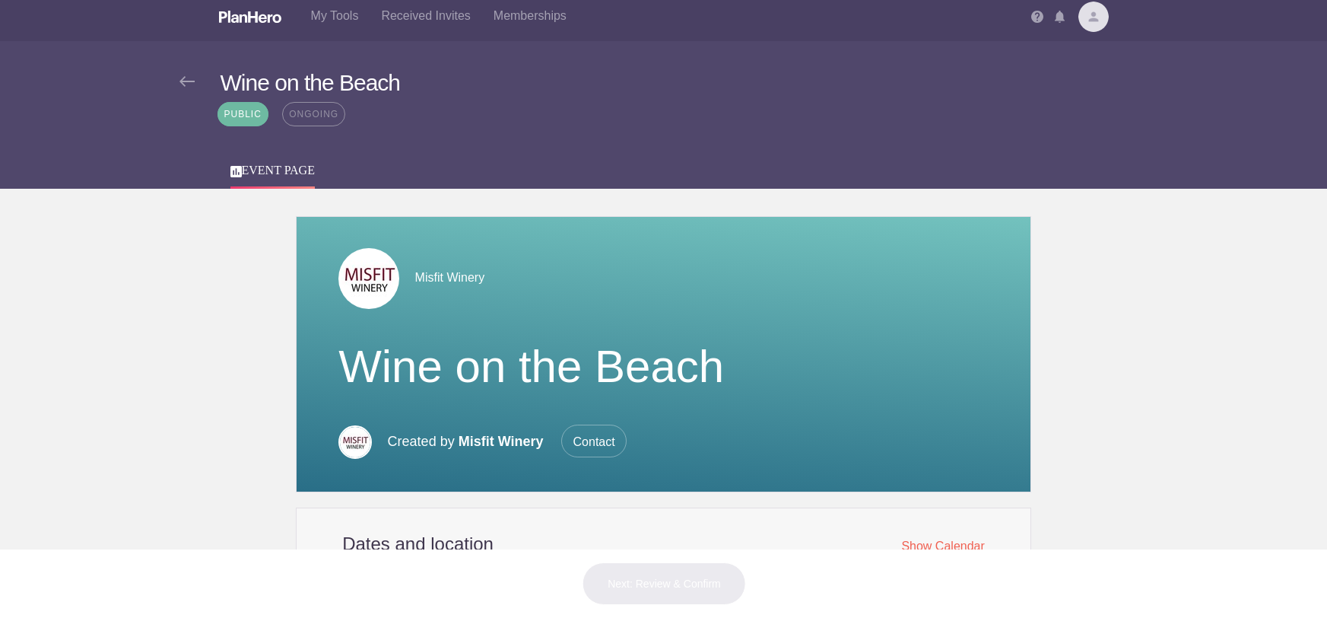
scroll to position [279, 0]
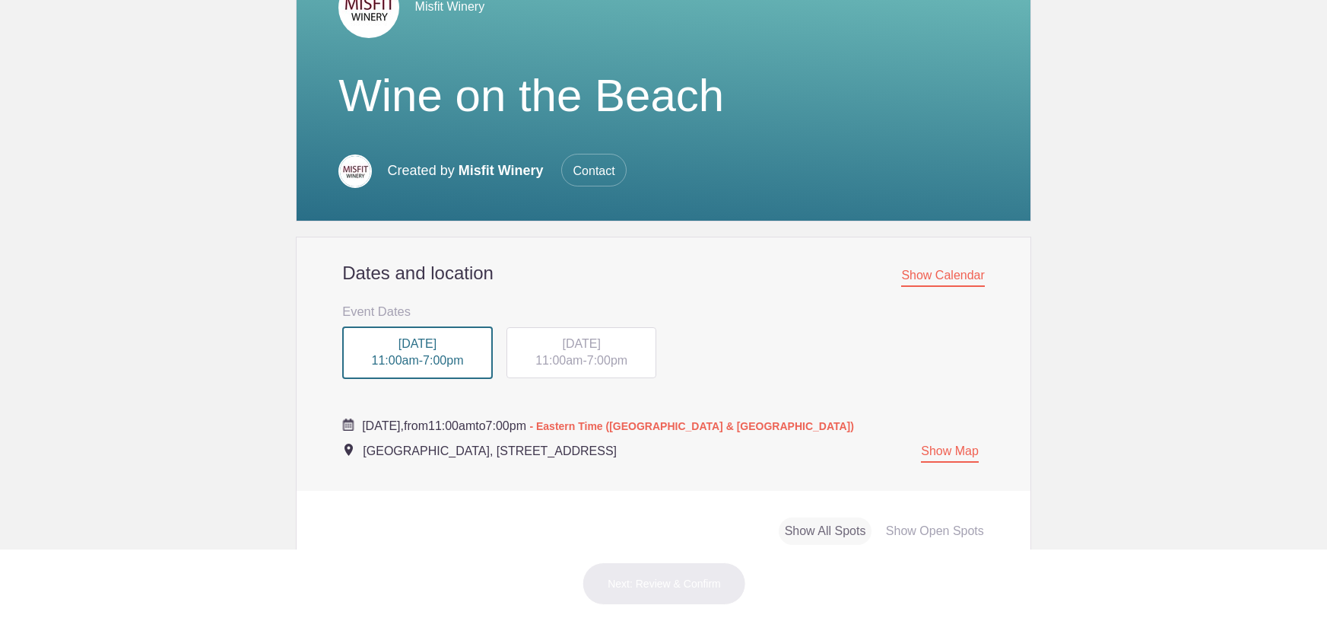
click at [586, 367] on div "[DATE] 11:00am - 7:00pm" at bounding box center [581, 353] width 151 height 52
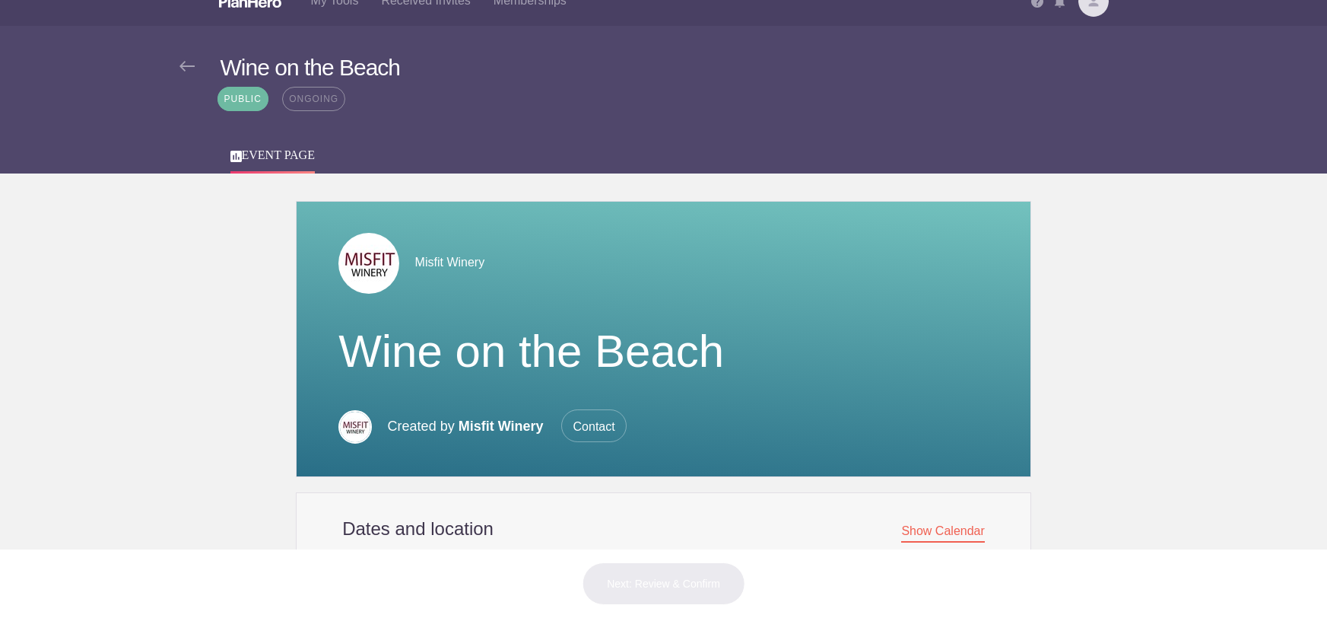
scroll to position [0, 0]
